Goal: Information Seeking & Learning: Learn about a topic

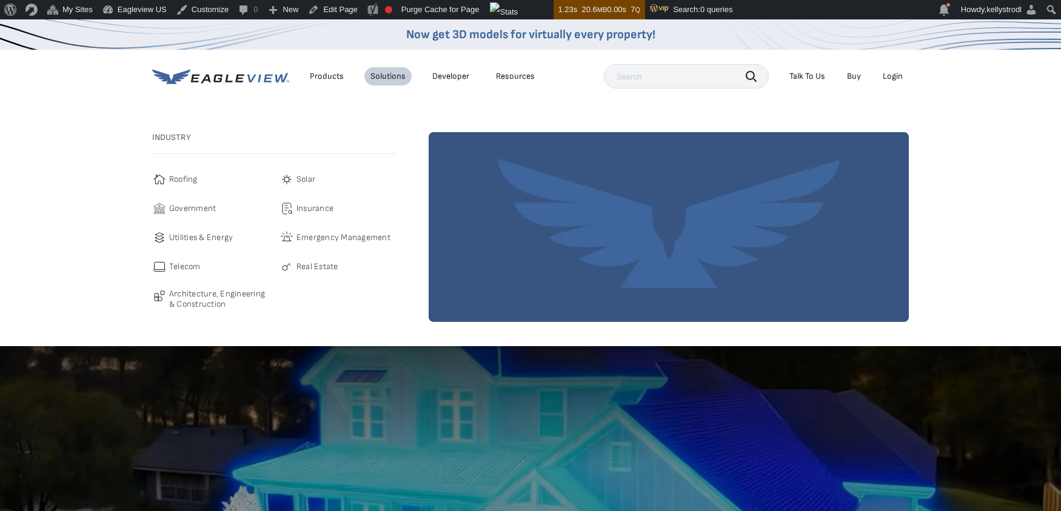
click at [327, 75] on div "Products" at bounding box center [327, 76] width 34 height 11
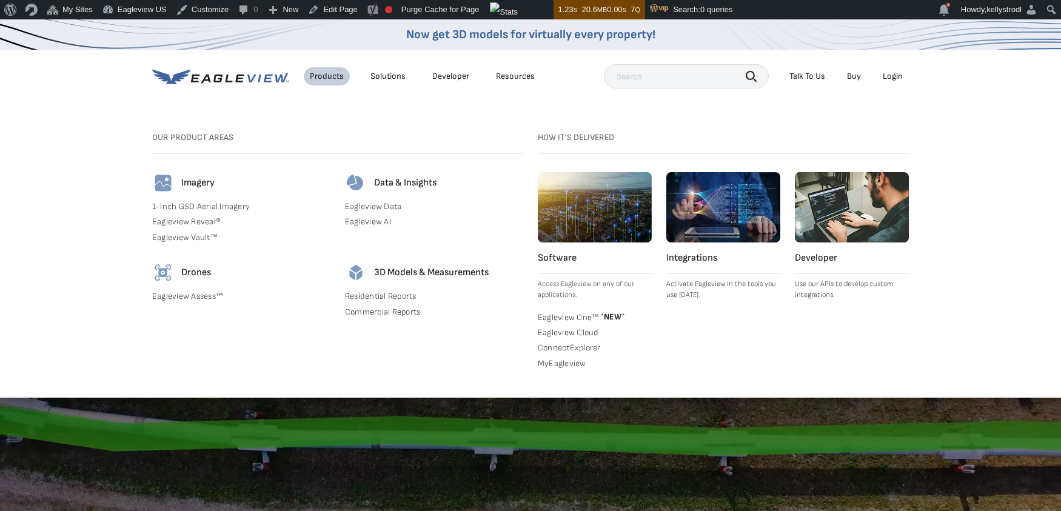
click at [180, 300] on link "Eagleview Assess™" at bounding box center [241, 296] width 178 height 11
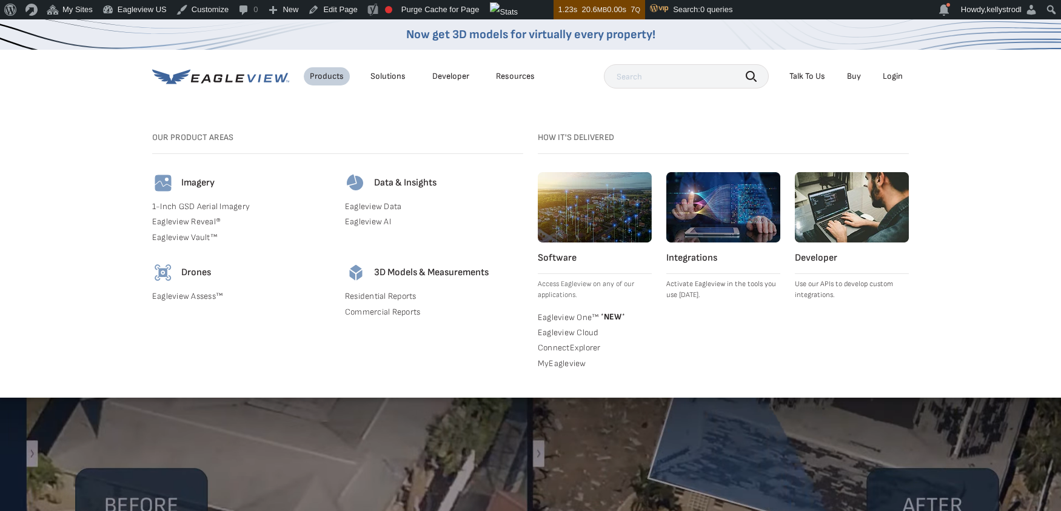
click at [182, 295] on link "Eagleview Assess™" at bounding box center [241, 296] width 178 height 11
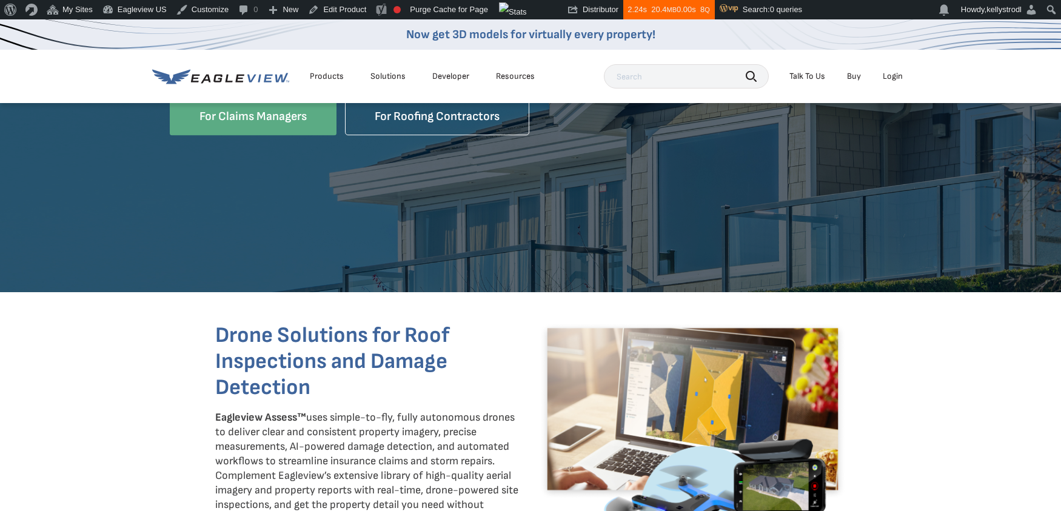
scroll to position [250, 0]
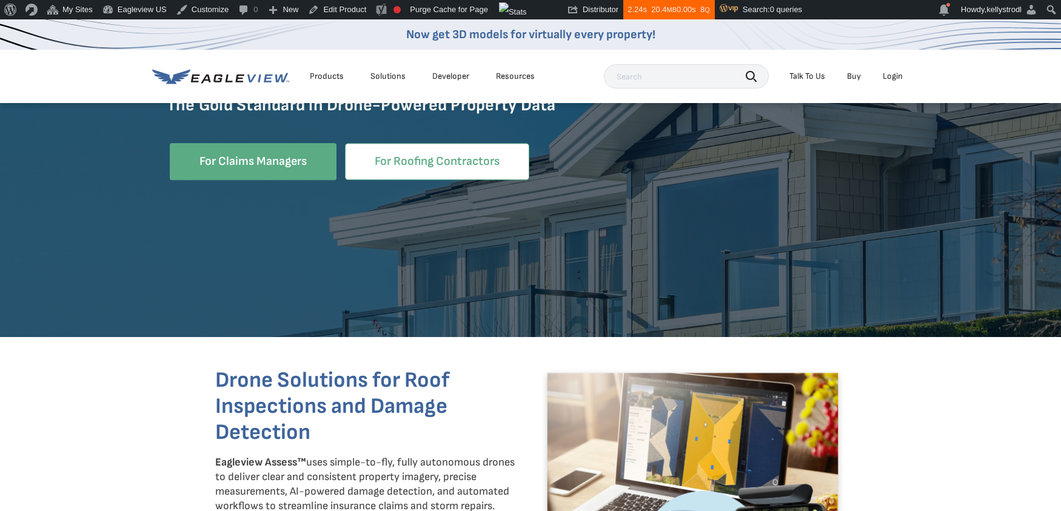
click at [459, 147] on link "For Roofing Contractors" at bounding box center [437, 161] width 184 height 37
click at [456, 158] on link "For Roofing Contractors" at bounding box center [437, 161] width 184 height 37
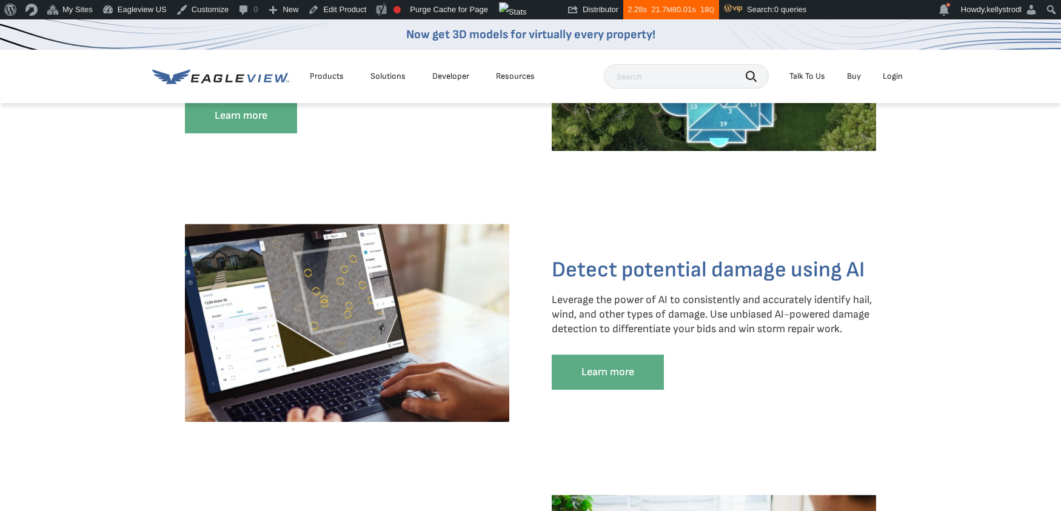
scroll to position [1531, 0]
